Goal: Transaction & Acquisition: Download file/media

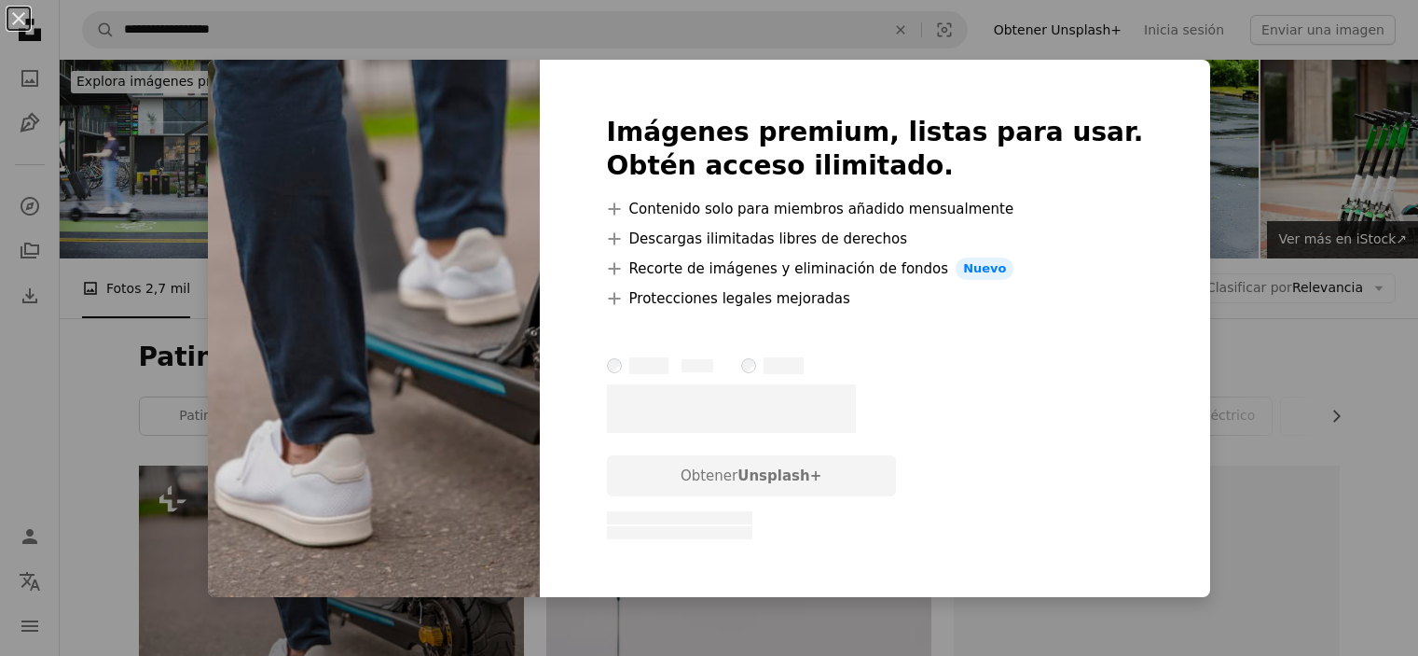
scroll to position [253, 0]
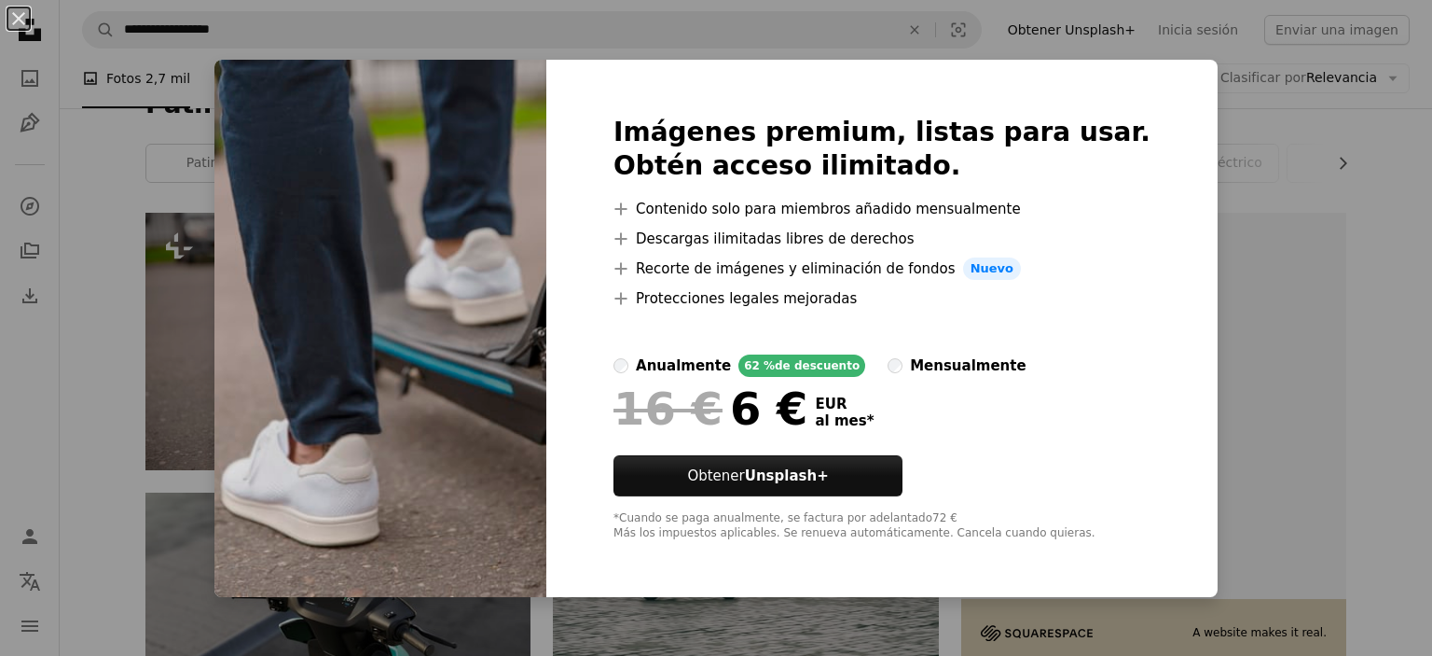
click at [1201, 167] on div "An X shape Imágenes premium, listas para usar. Obtén acceso ilimitado. A plus s…" at bounding box center [716, 328] width 1432 height 656
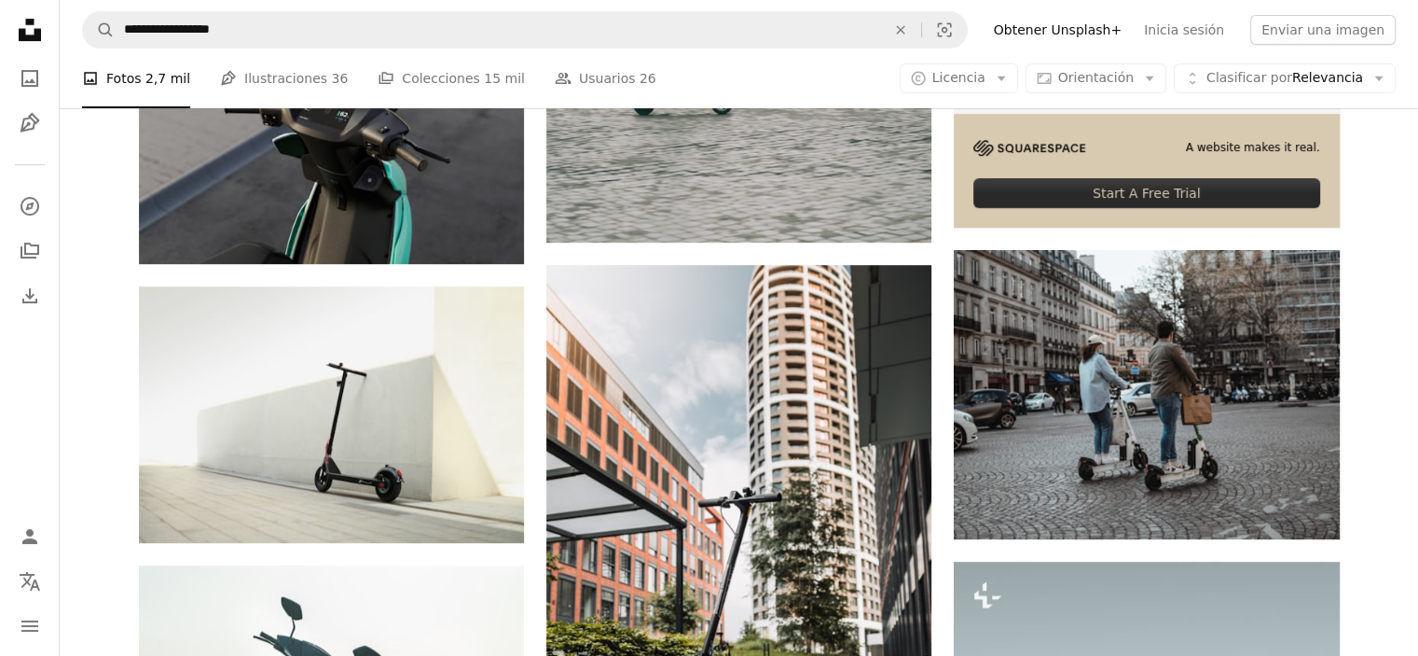
scroll to position [742, 0]
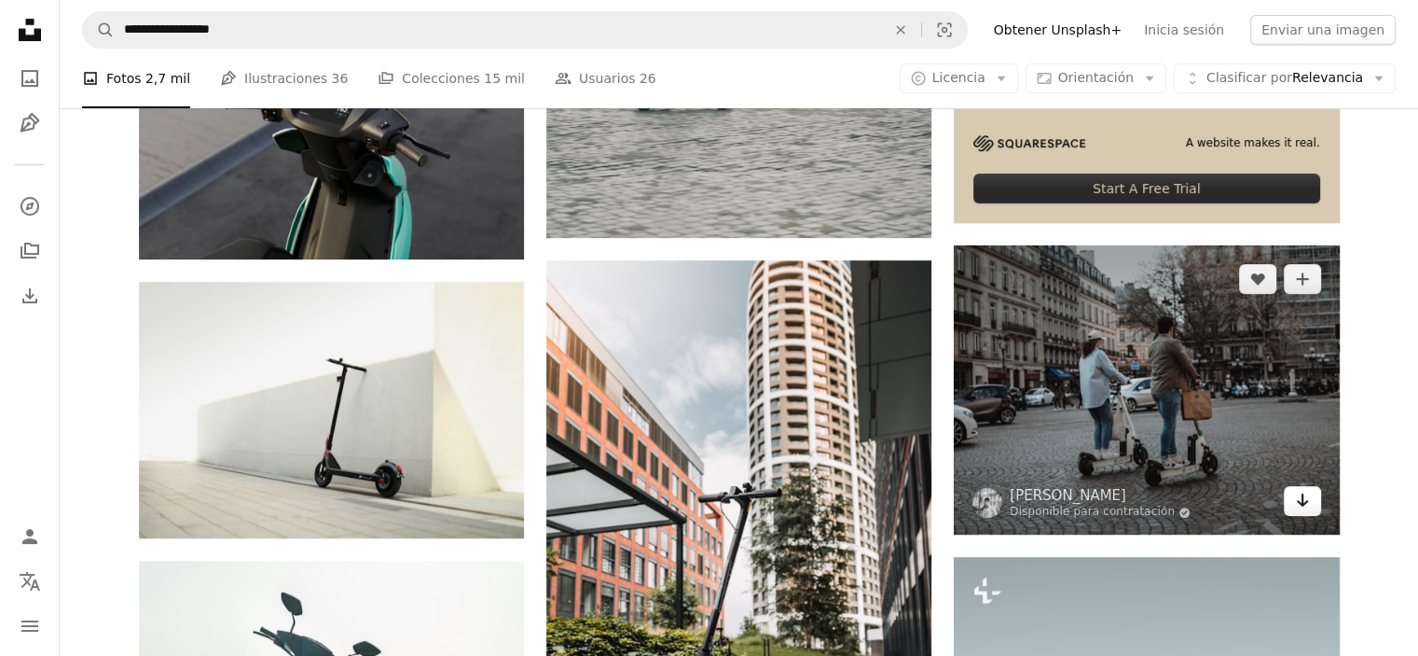
click at [1309, 501] on icon "Arrow pointing down" at bounding box center [1302, 500] width 15 height 22
click at [1306, 506] on icon "Arrow pointing down" at bounding box center [1302, 500] width 15 height 22
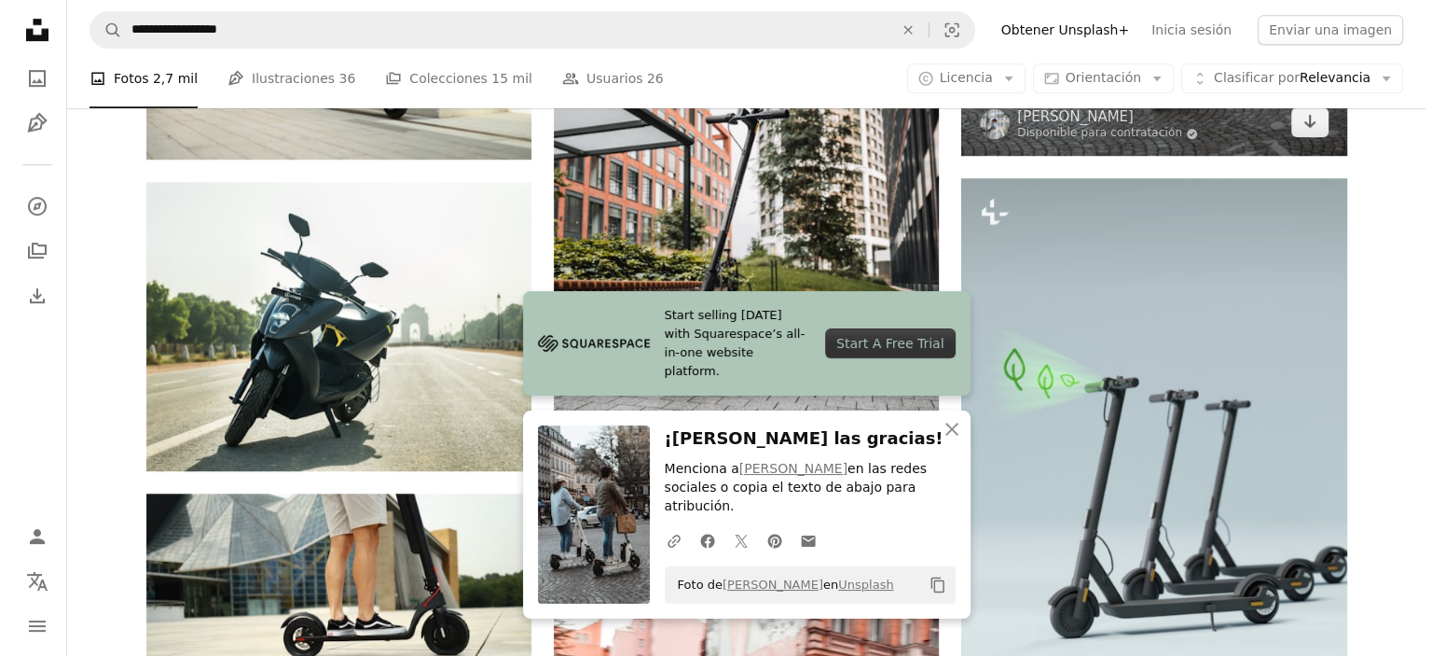
scroll to position [1071, 0]
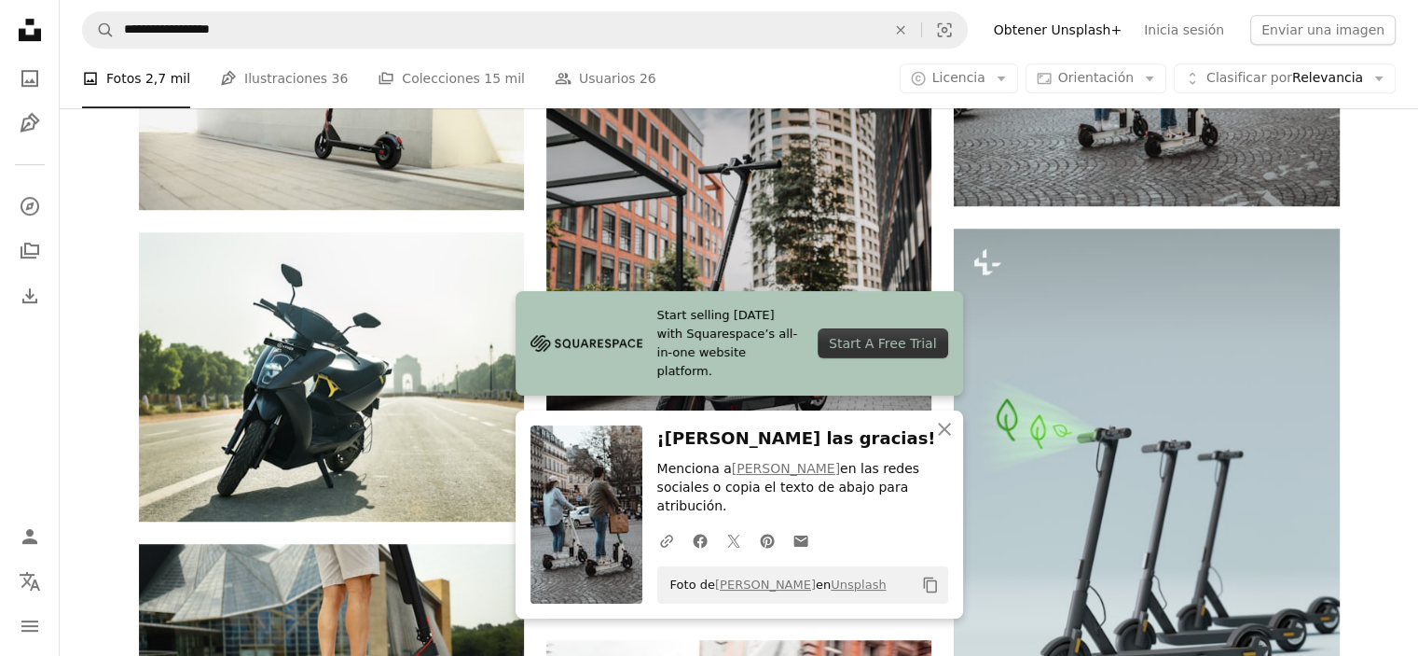
click at [854, 256] on img at bounding box center [738, 275] width 385 height 686
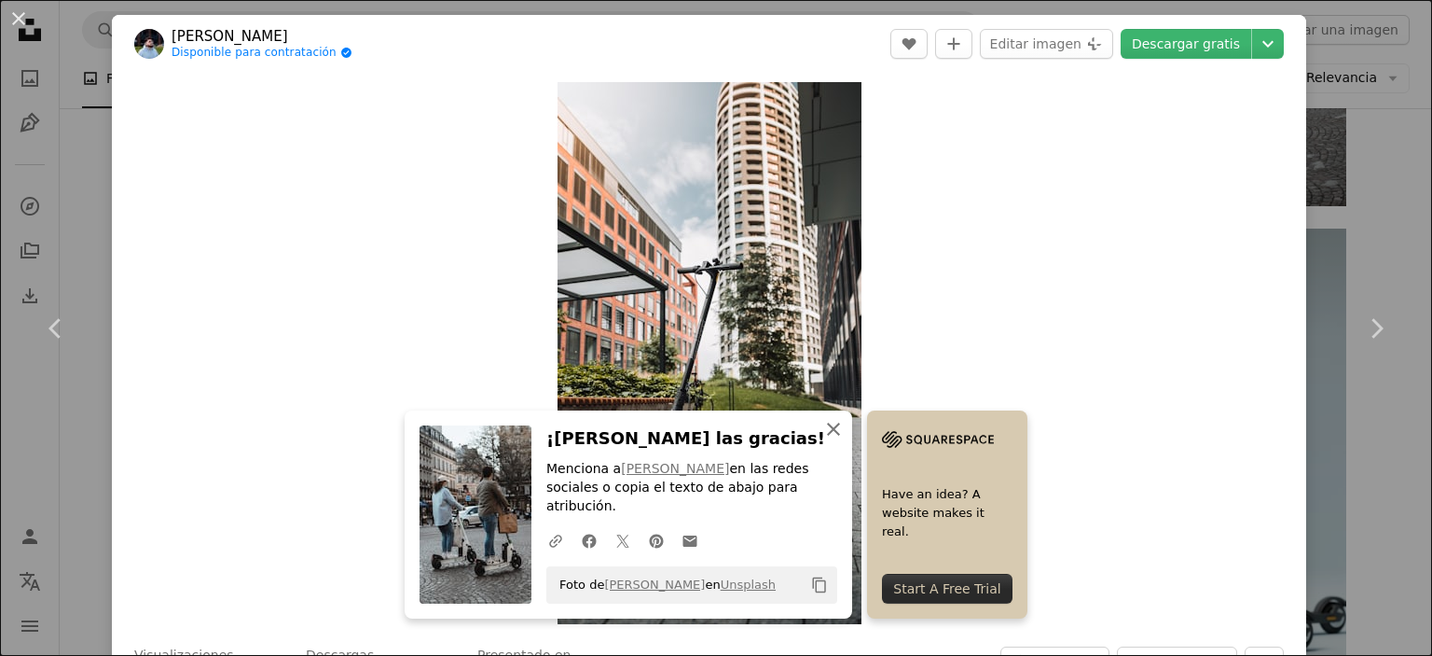
click at [829, 440] on icon "An X shape" at bounding box center [834, 429] width 22 height 22
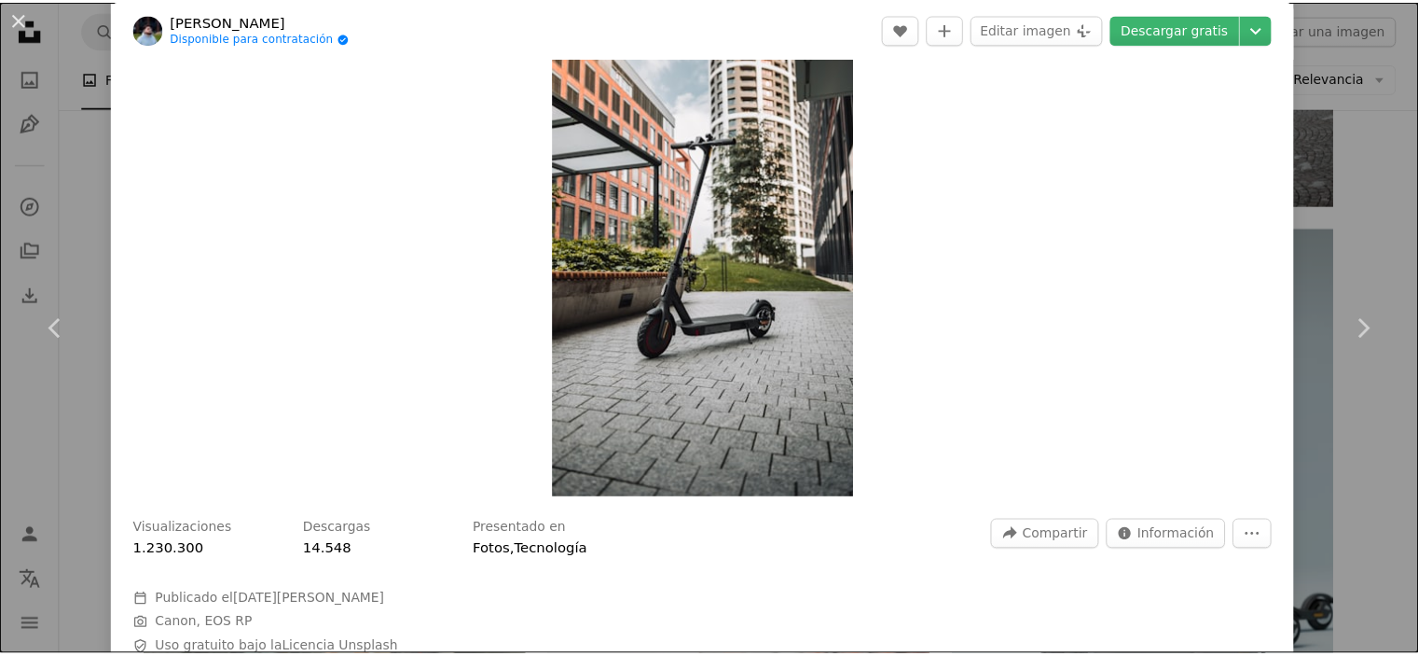
scroll to position [147, 0]
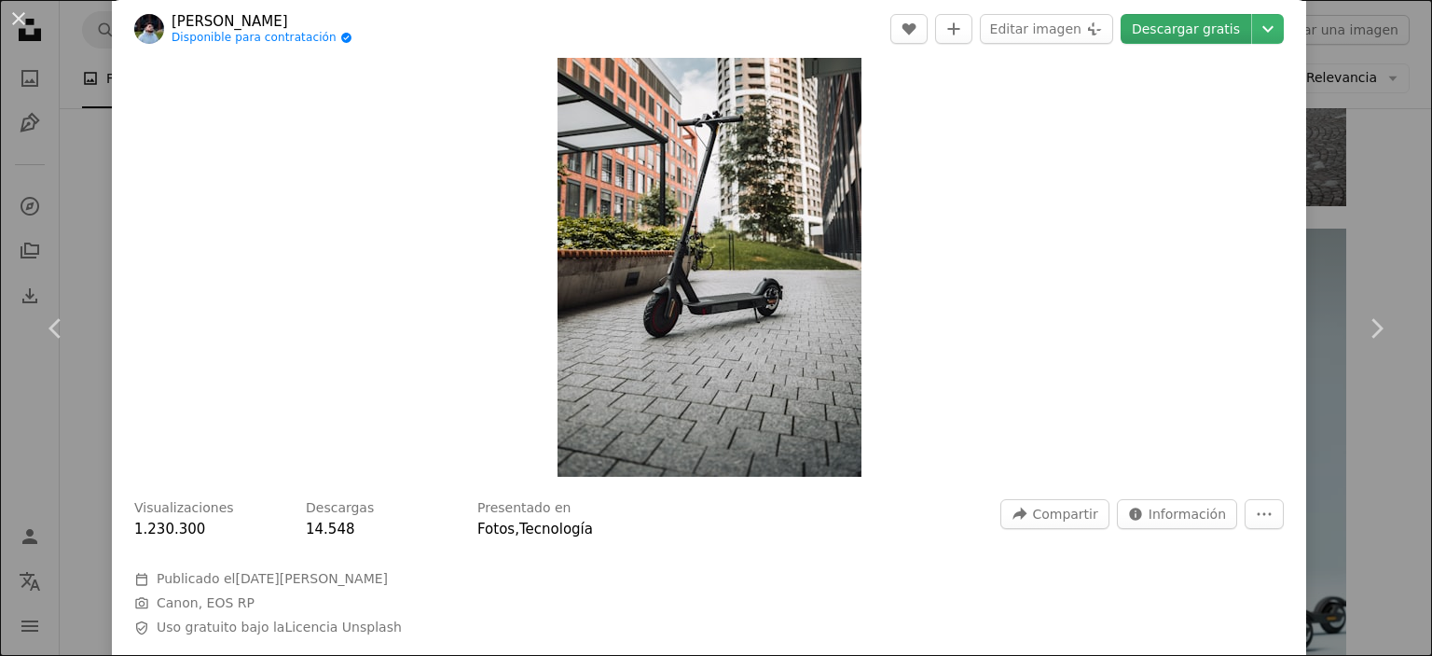
click at [1180, 18] on link "Descargar gratis" at bounding box center [1186, 29] width 131 height 30
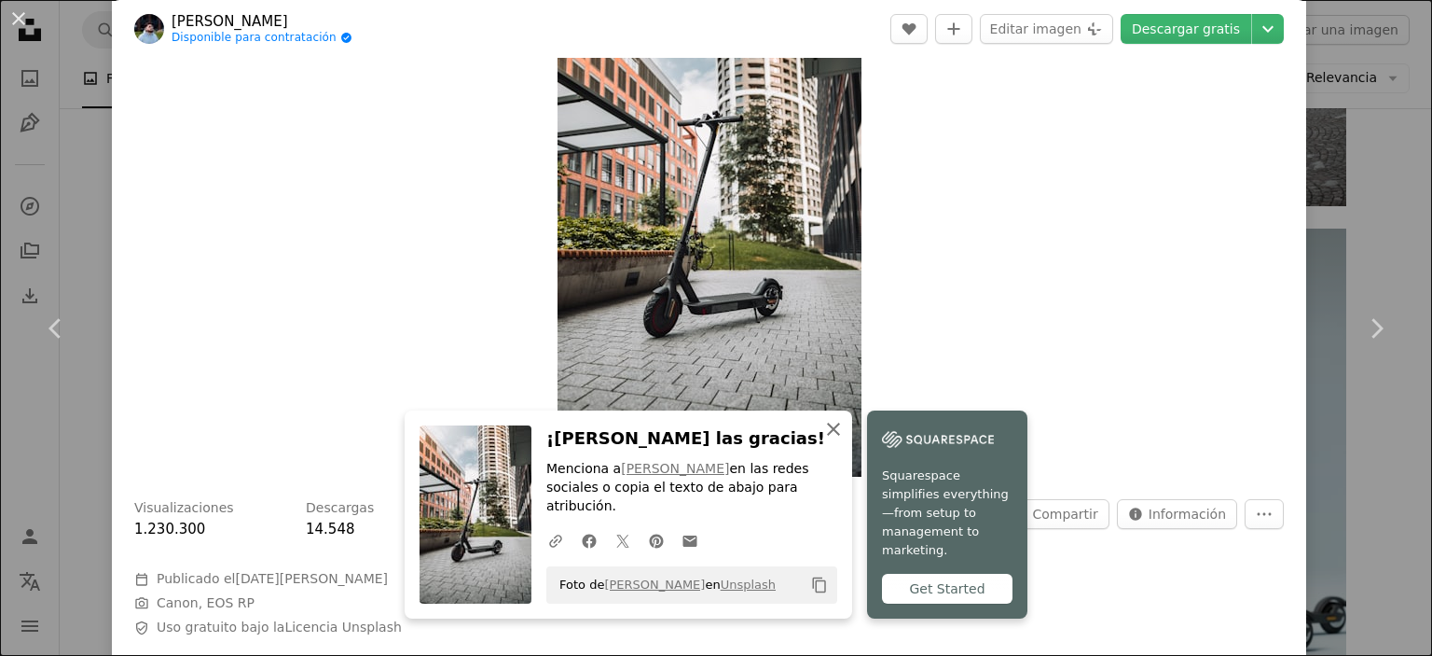
click at [827, 436] on icon "button" at bounding box center [833, 428] width 13 height 13
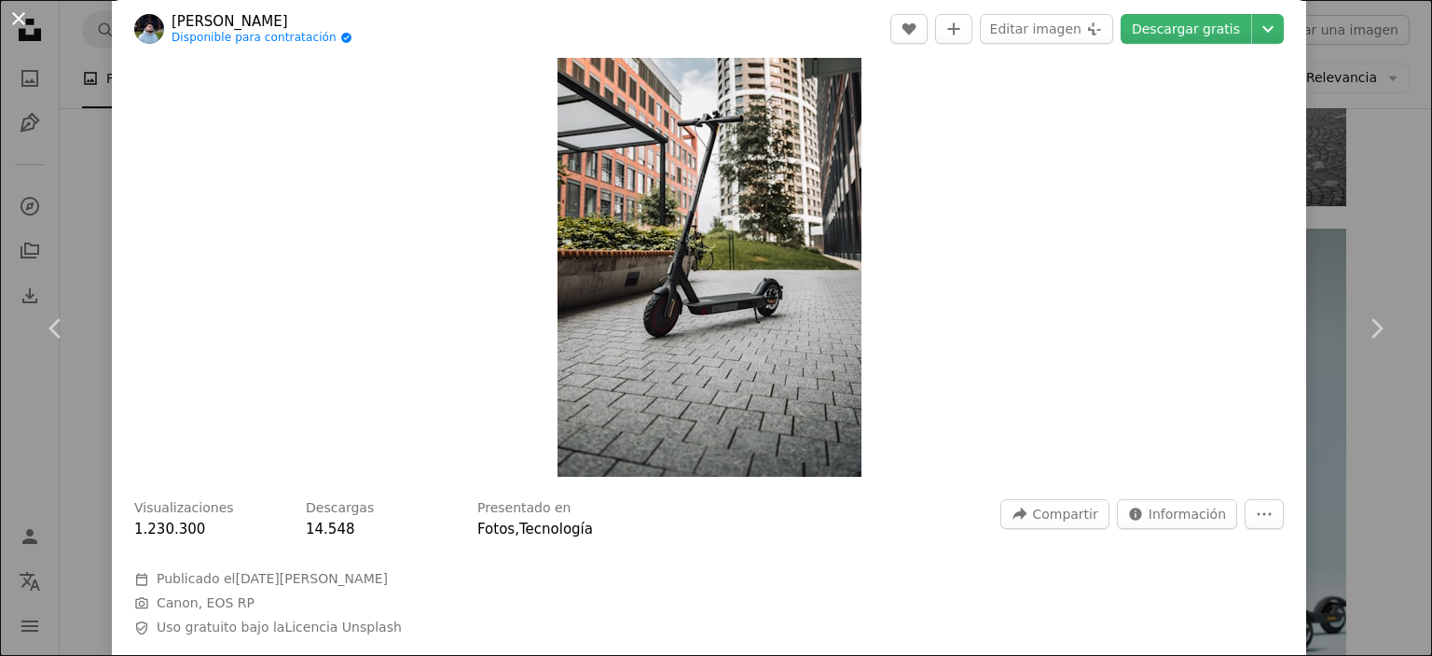
click at [22, 17] on button "An X shape" at bounding box center [18, 18] width 22 height 22
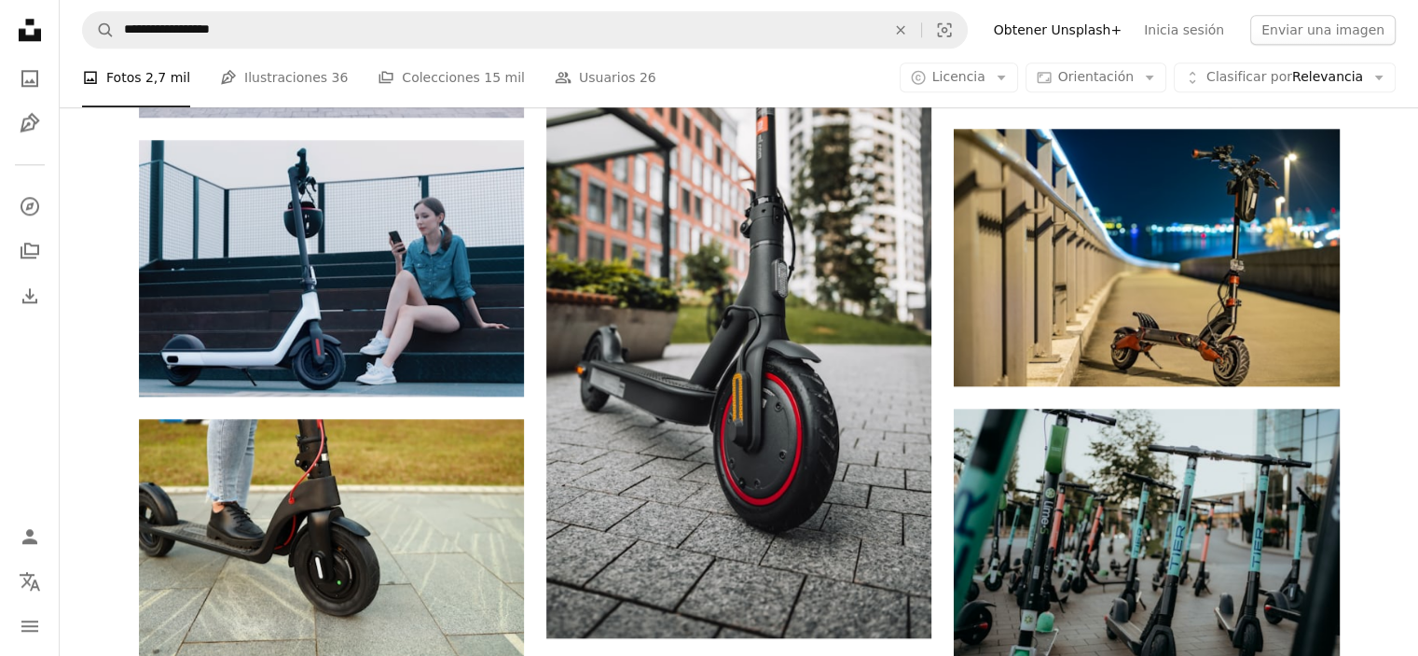
scroll to position [2053, 0]
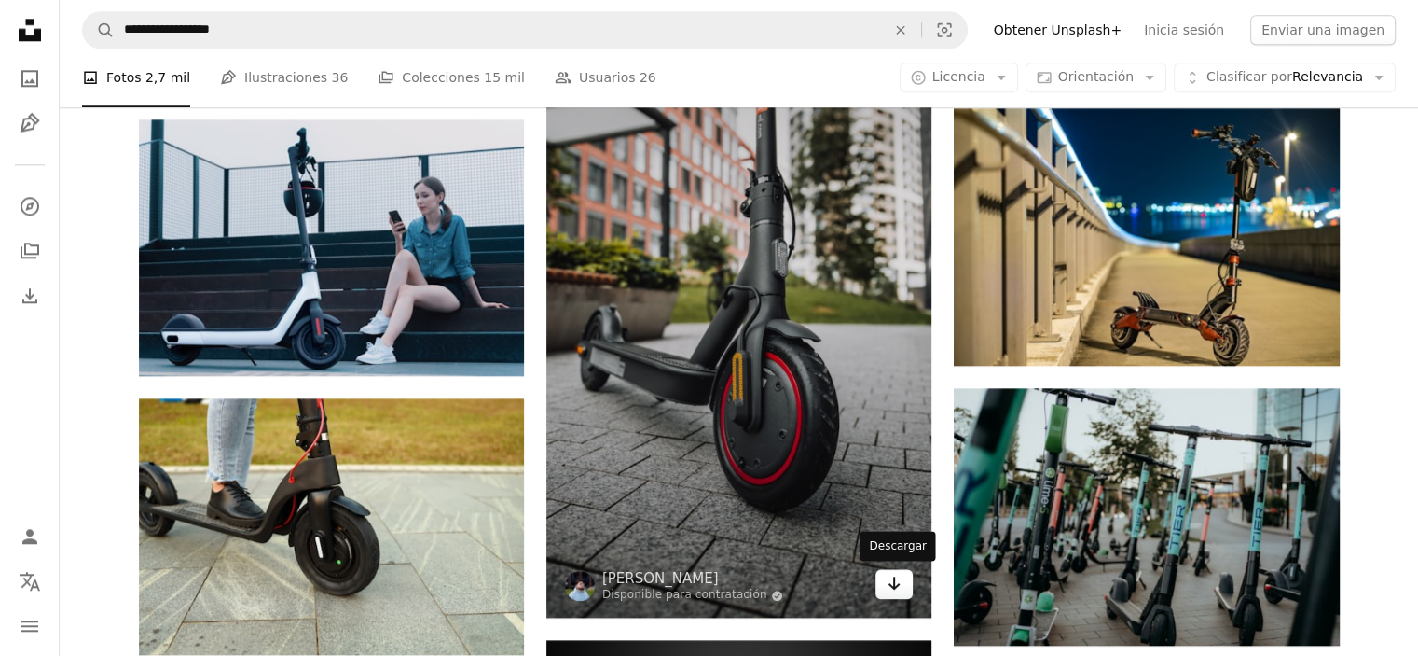
click at [902, 597] on link "Arrow pointing down" at bounding box center [894, 584] width 37 height 30
